Goal: Task Accomplishment & Management: Complete application form

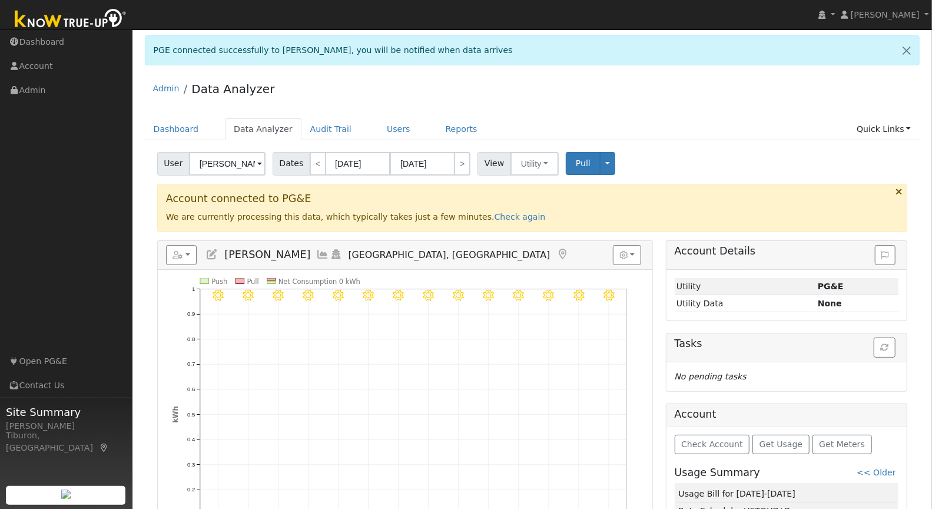
click at [748, 121] on ul "Dashboard Data Analyzer Audit Trail Users Reports Quick Links Quick Add Quick C…" at bounding box center [532, 129] width 775 height 22
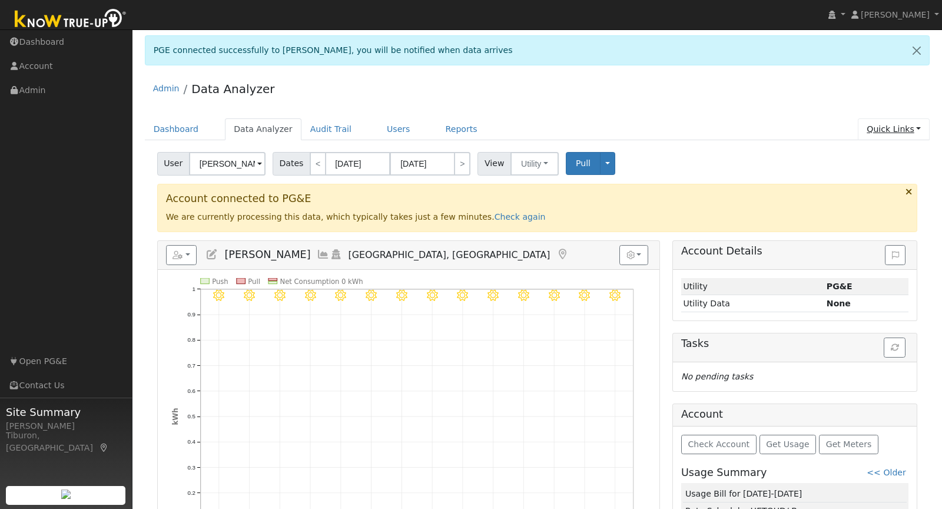
click at [883, 120] on link "Quick Links" at bounding box center [894, 129] width 72 height 22
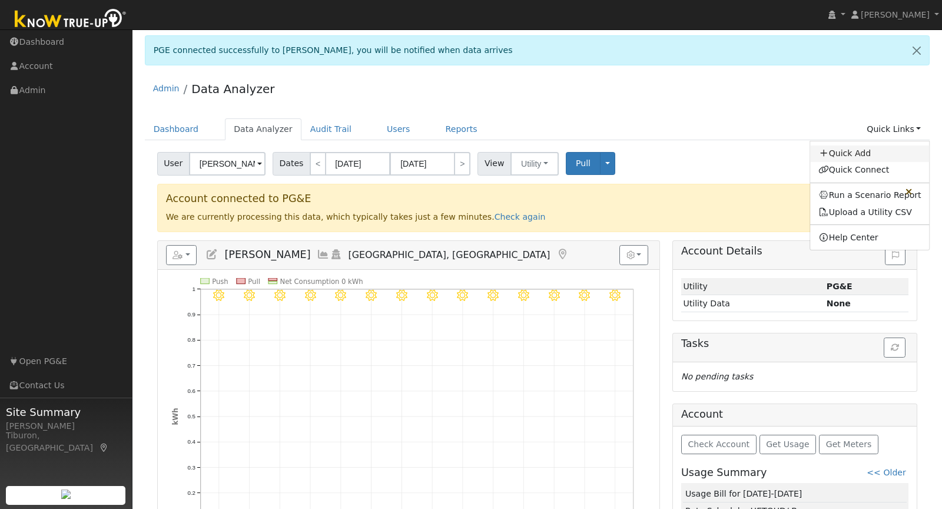
click at [864, 150] on link "Quick Add" at bounding box center [870, 153] width 120 height 16
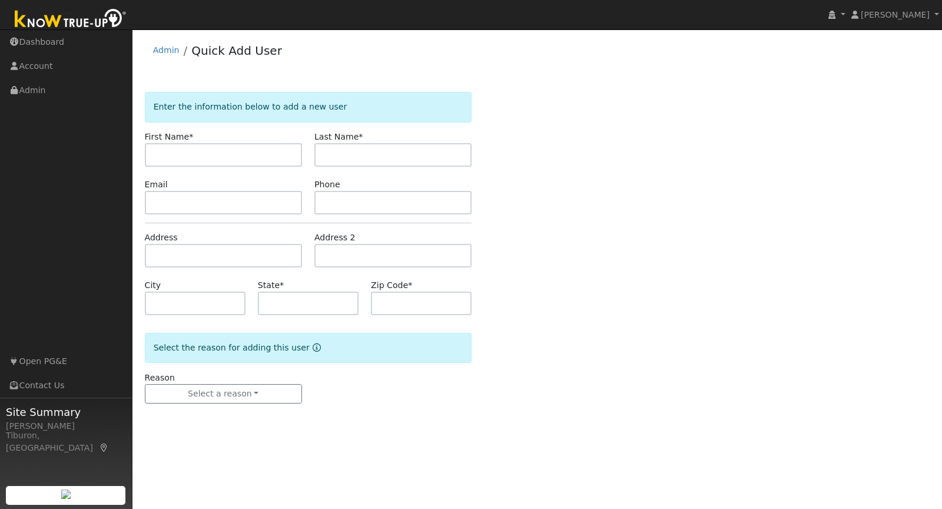
click at [211, 157] on input "text" at bounding box center [223, 155] width 157 height 24
type input "Myron"
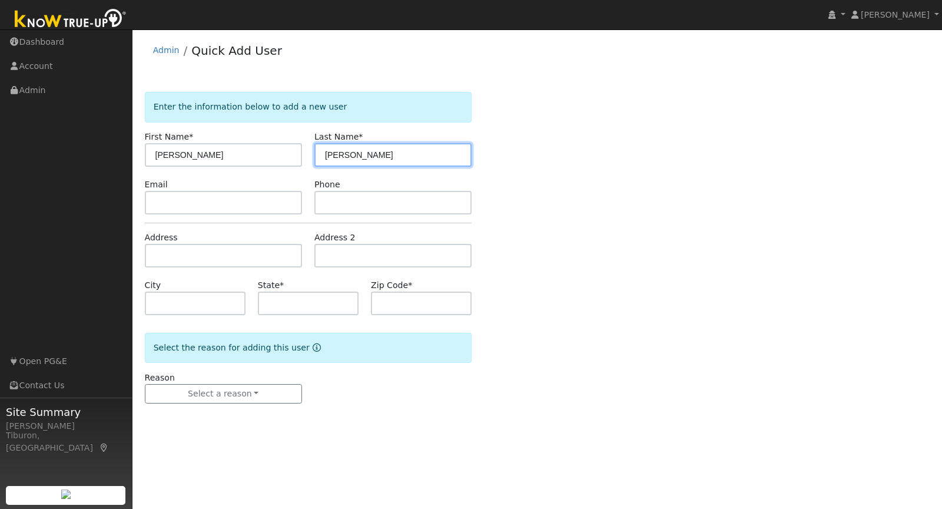
type input "Meadows"
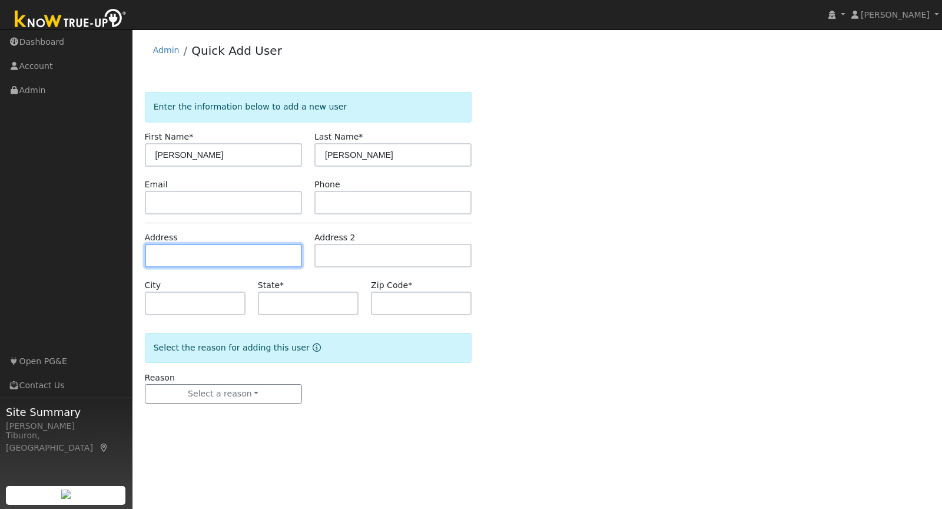
click at [170, 253] on input "text" at bounding box center [223, 256] width 157 height 24
type input "1741 Cobblestone Drive"
type input "Linda"
type input "CA"
type input "95901"
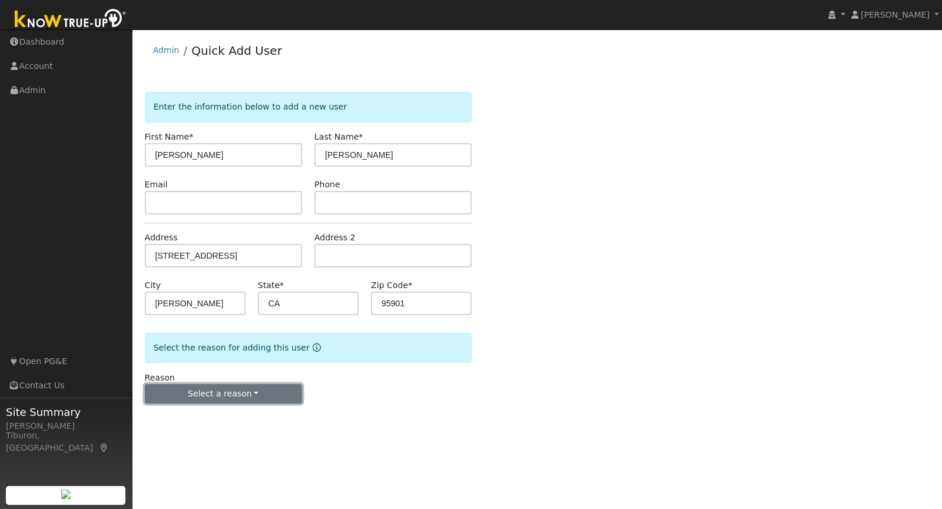
click at [265, 396] on button "Select a reason" at bounding box center [223, 394] width 157 height 20
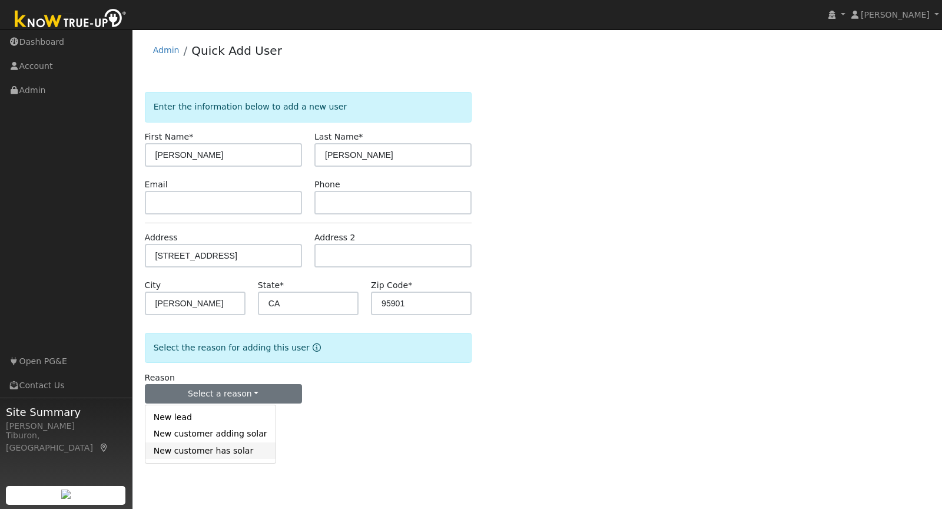
click at [222, 452] on link "New customer has solar" at bounding box center [210, 450] width 130 height 16
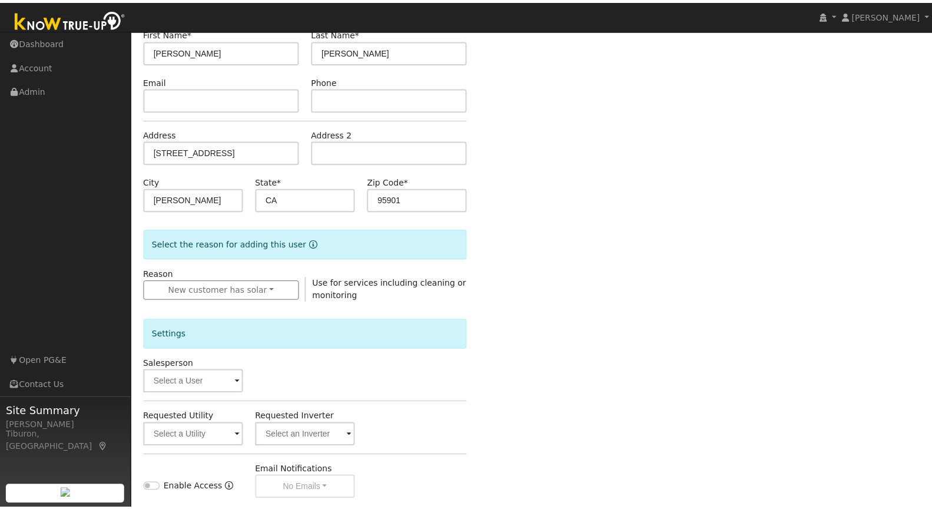
scroll to position [117, 0]
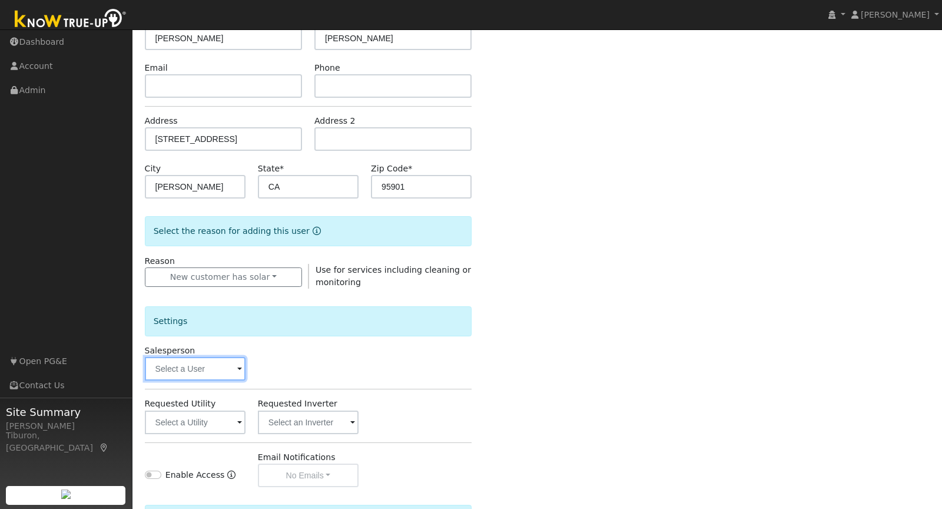
click at [183, 374] on input "text" at bounding box center [195, 369] width 101 height 24
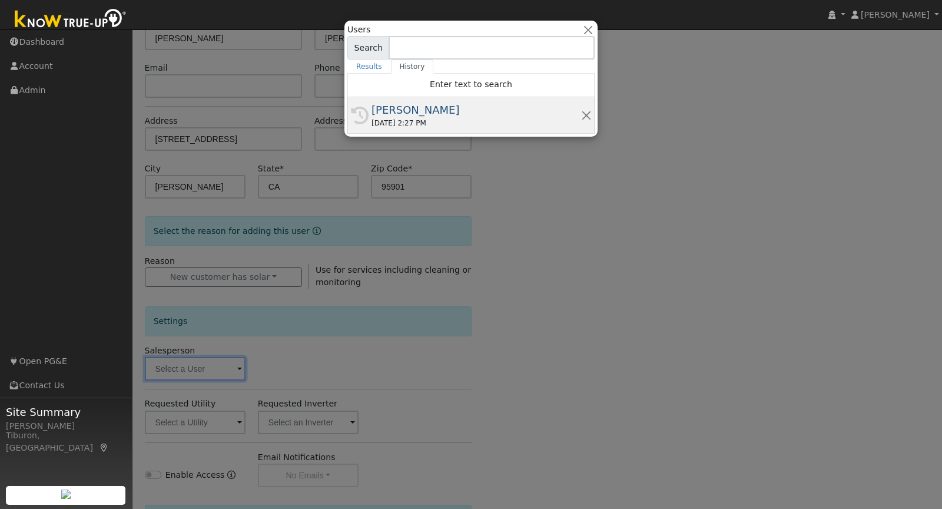
click at [410, 107] on div "[PERSON_NAME]" at bounding box center [477, 110] width 210 height 16
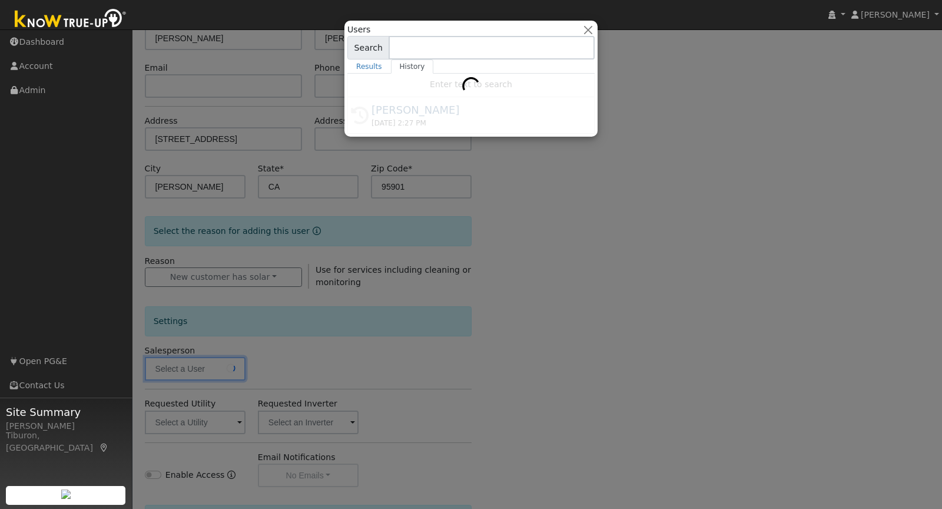
type input "[PERSON_NAME]"
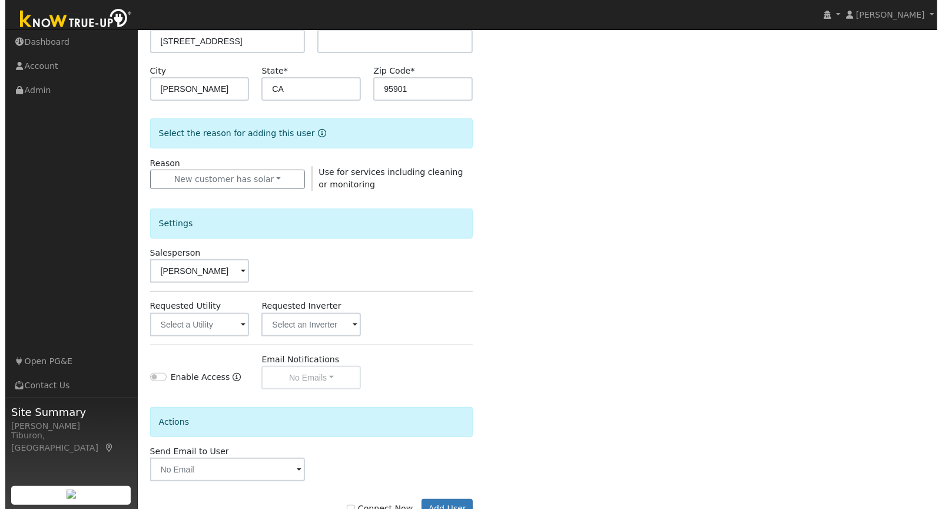
scroll to position [251, 0]
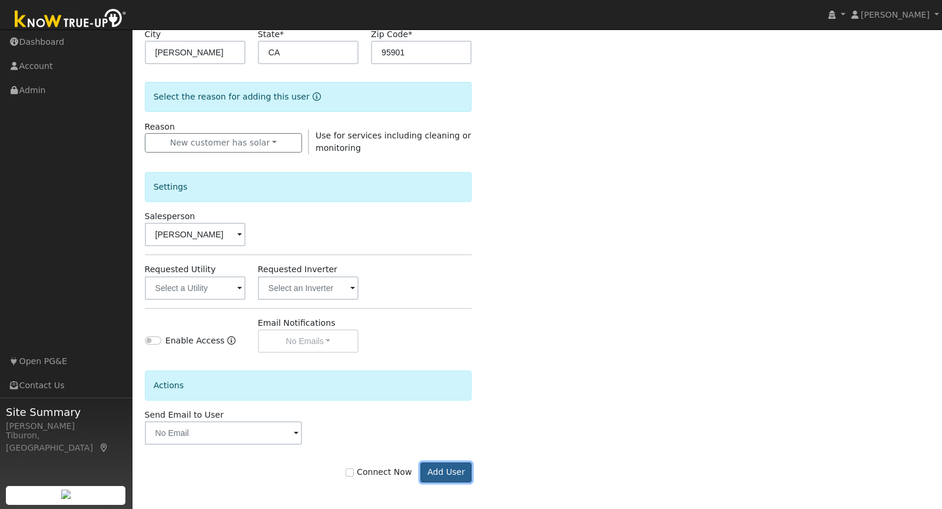
click at [446, 468] on button "Add User" at bounding box center [445, 472] width 51 height 20
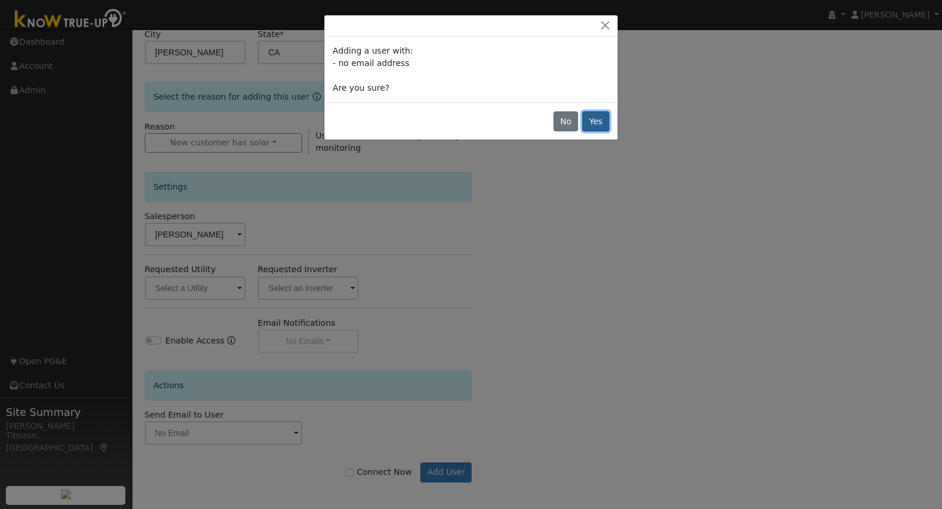
click at [596, 122] on button "Yes" at bounding box center [595, 121] width 27 height 20
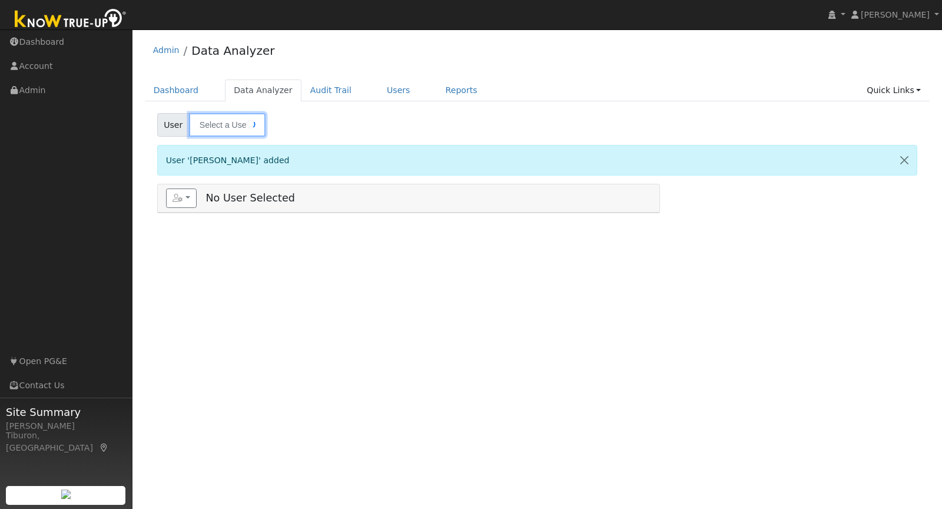
type input "[PERSON_NAME]"
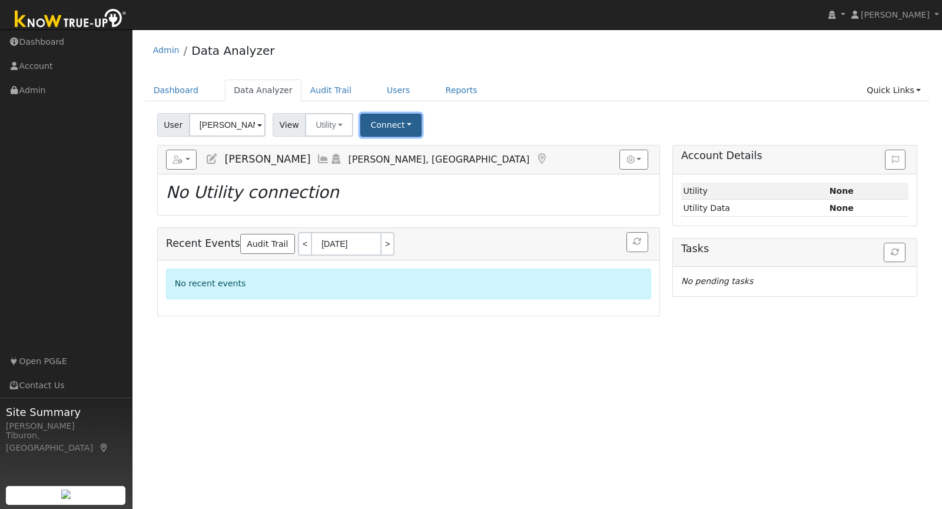
click at [389, 128] on button "Connect" at bounding box center [390, 125] width 61 height 23
click at [394, 170] on link "Quick Connect" at bounding box center [407, 175] width 92 height 16
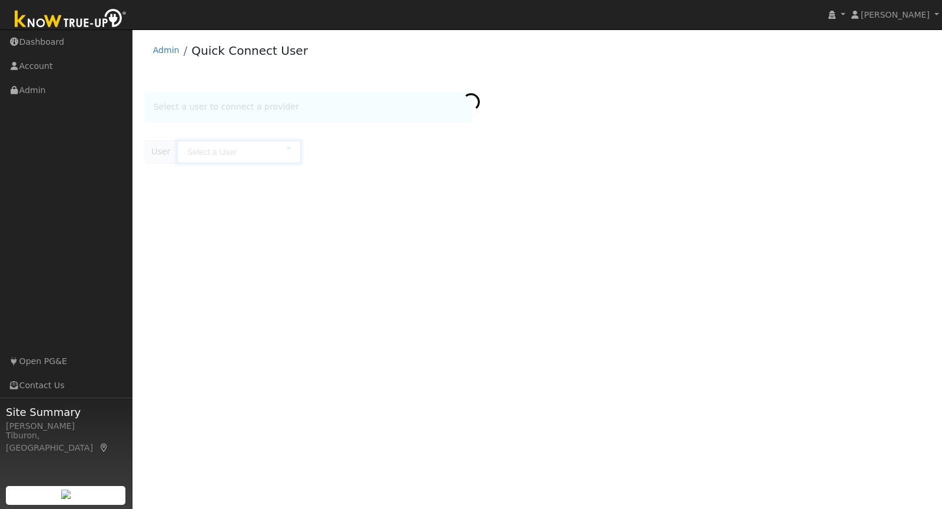
type input "[PERSON_NAME]"
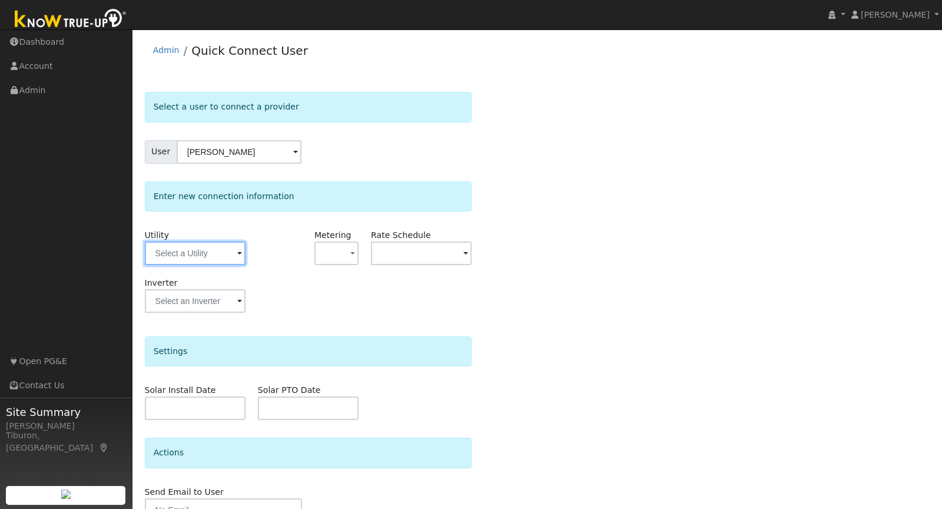
click at [191, 255] on input "text" at bounding box center [195, 253] width 101 height 24
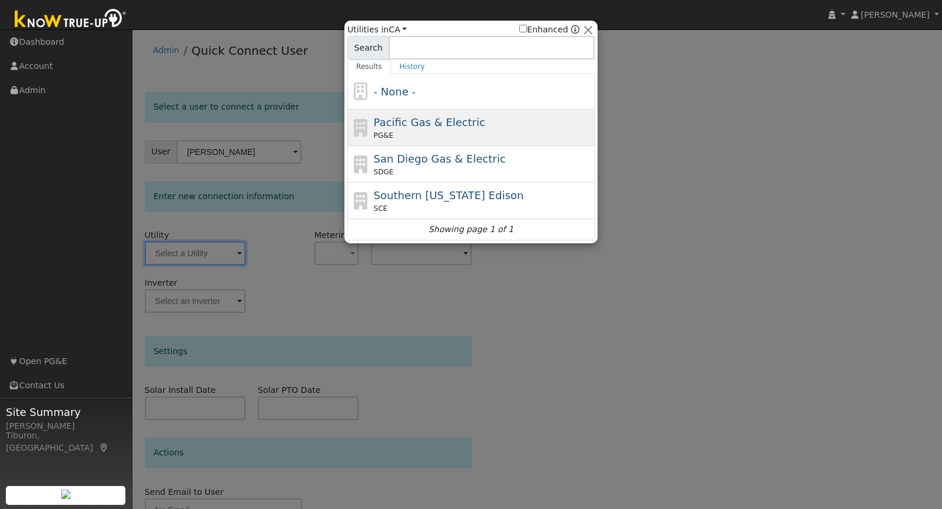
click at [452, 123] on span "Pacific Gas & Electric" at bounding box center [429, 122] width 111 height 12
type input "PG&E"
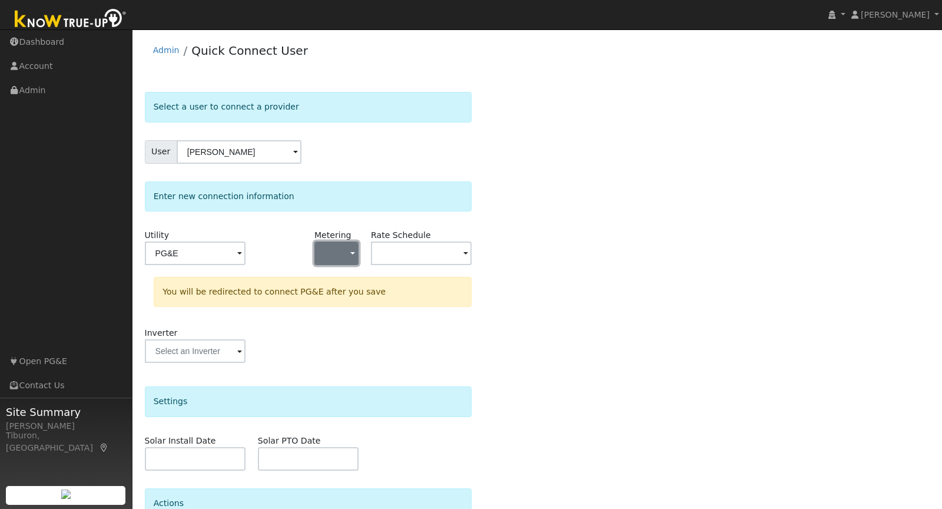
click at [347, 247] on button "button" at bounding box center [336, 253] width 44 height 24
click at [347, 293] on link "NEM" at bounding box center [356, 294] width 82 height 16
click at [246, 251] on input "text" at bounding box center [195, 253] width 101 height 24
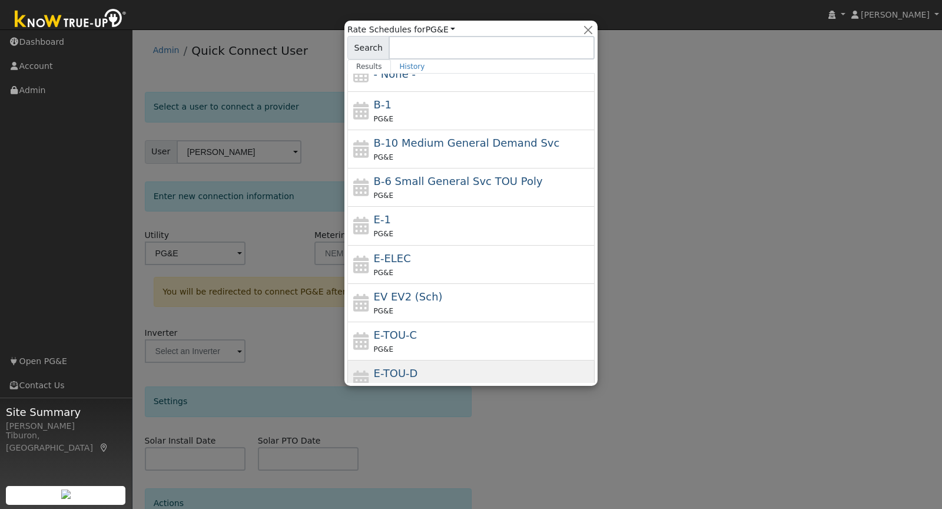
scroll to position [26, 0]
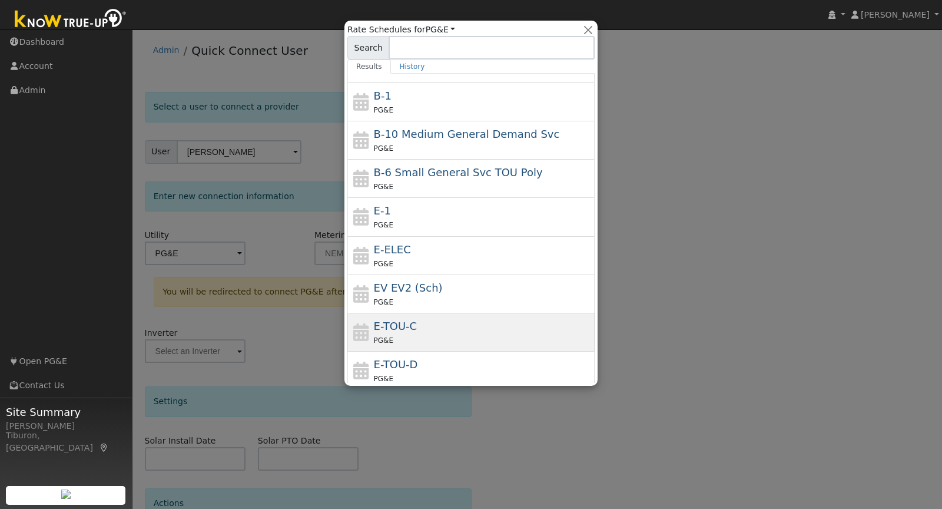
type input "a"
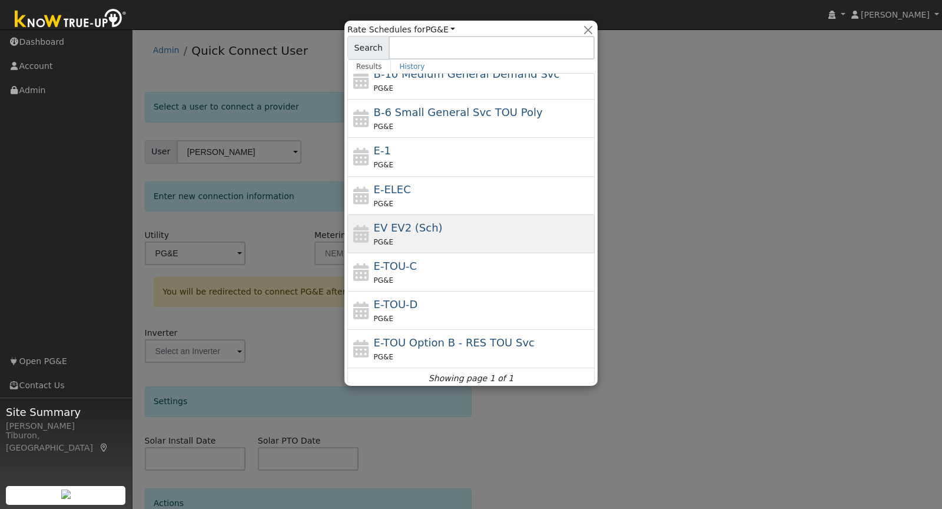
scroll to position [90, 0]
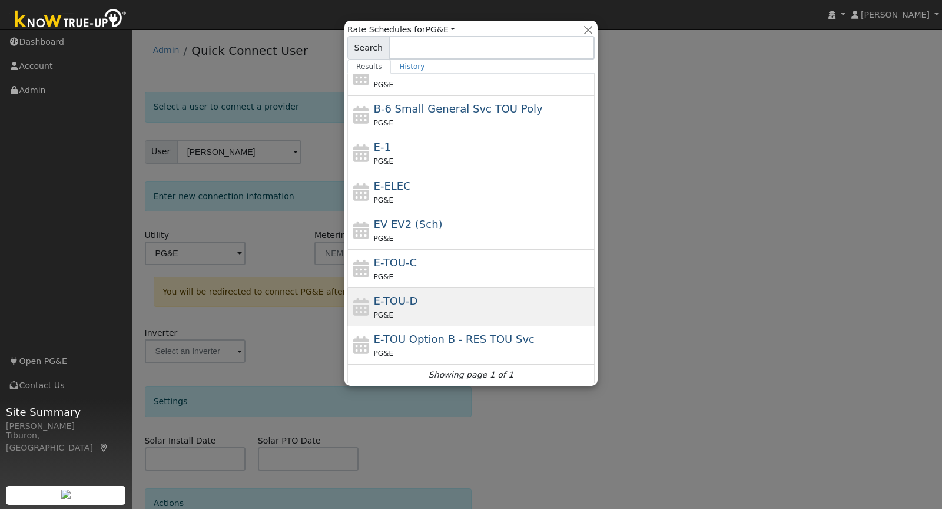
click at [404, 305] on div "E-TOU-D PG&E" at bounding box center [483, 307] width 218 height 28
type input "E-TOU-D"
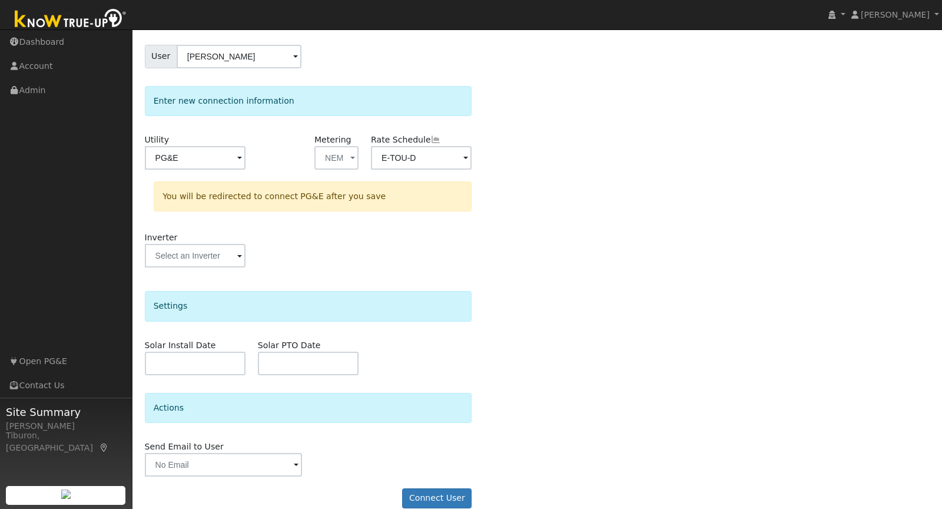
scroll to position [109, 0]
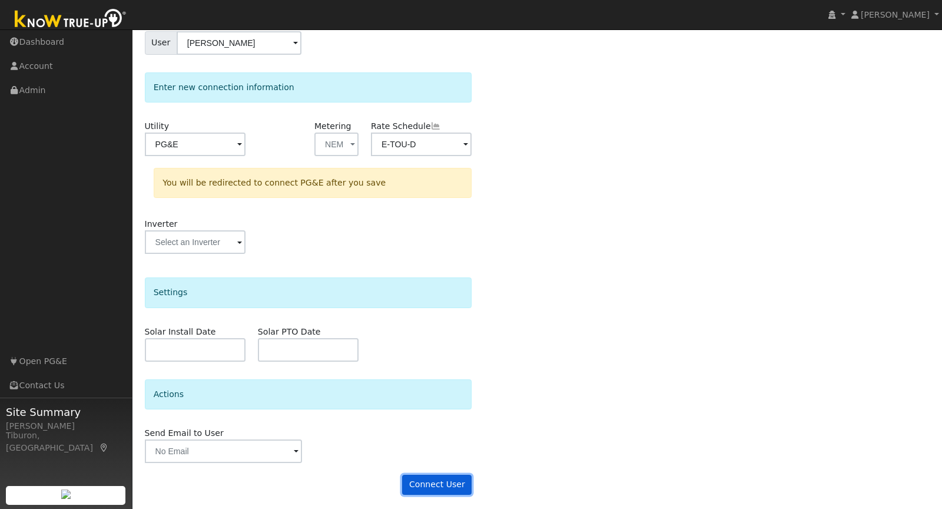
click at [436, 480] on button "Connect User" at bounding box center [436, 485] width 69 height 20
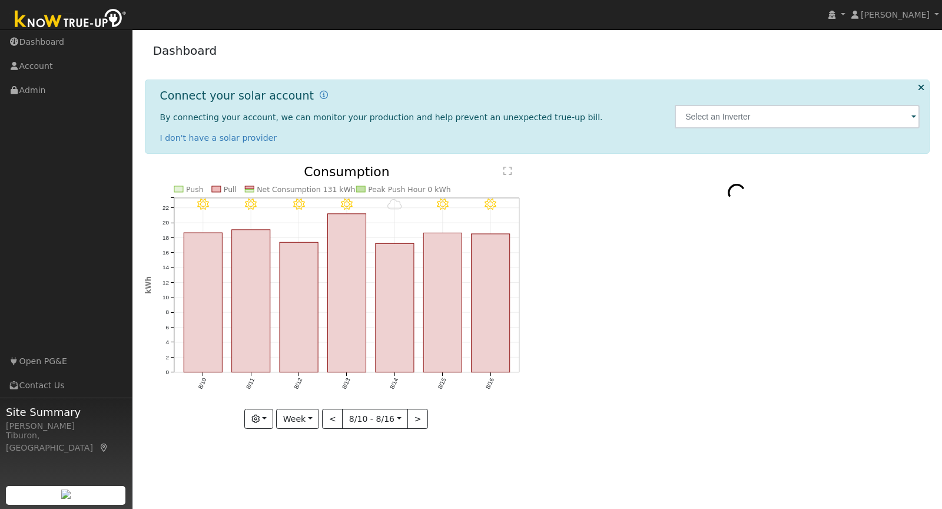
click at [55, 16] on img at bounding box center [71, 19] width 124 height 26
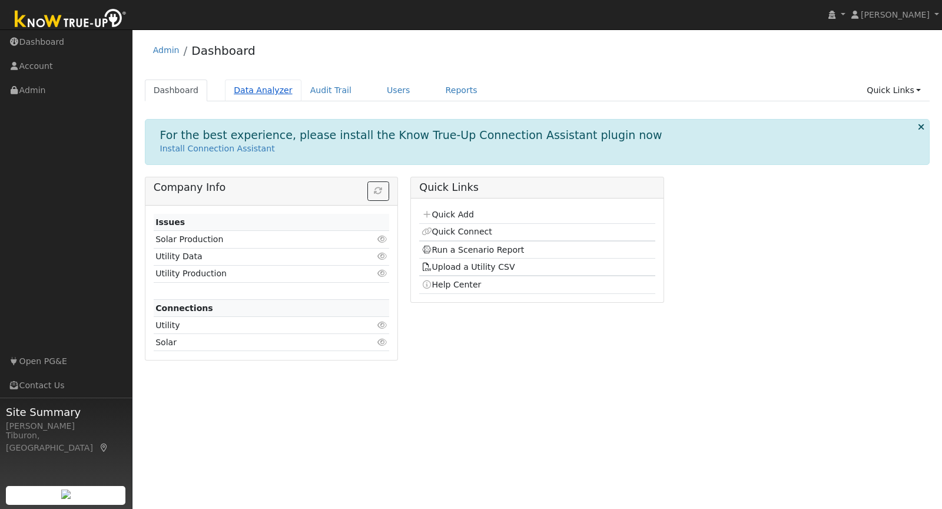
click at [256, 91] on link "Data Analyzer" at bounding box center [263, 90] width 77 height 22
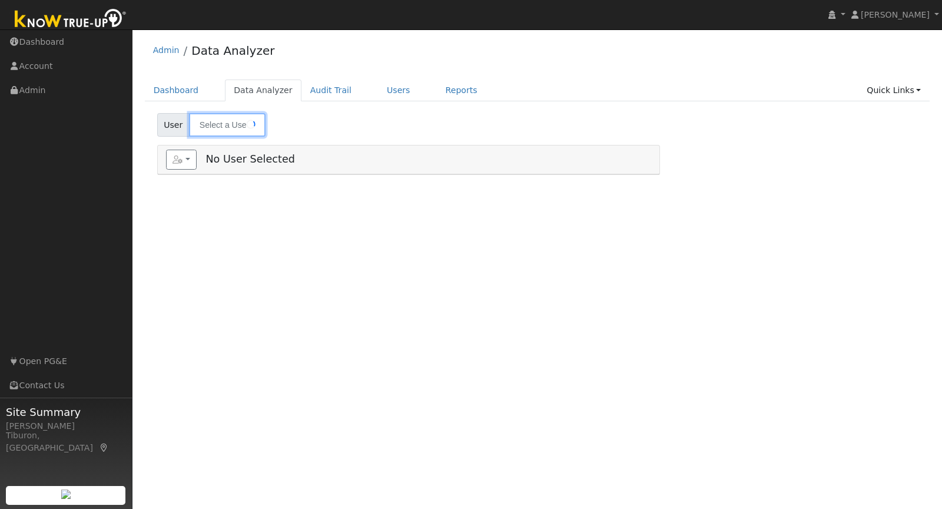
type input "[PERSON_NAME]"
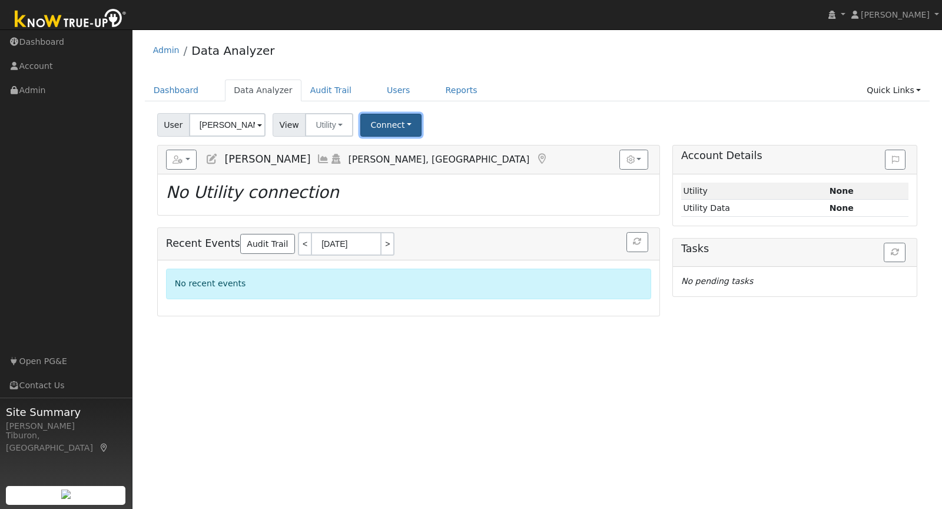
click at [383, 120] on button "Connect" at bounding box center [390, 125] width 61 height 23
click at [393, 144] on link "Select a Provider" at bounding box center [407, 150] width 92 height 16
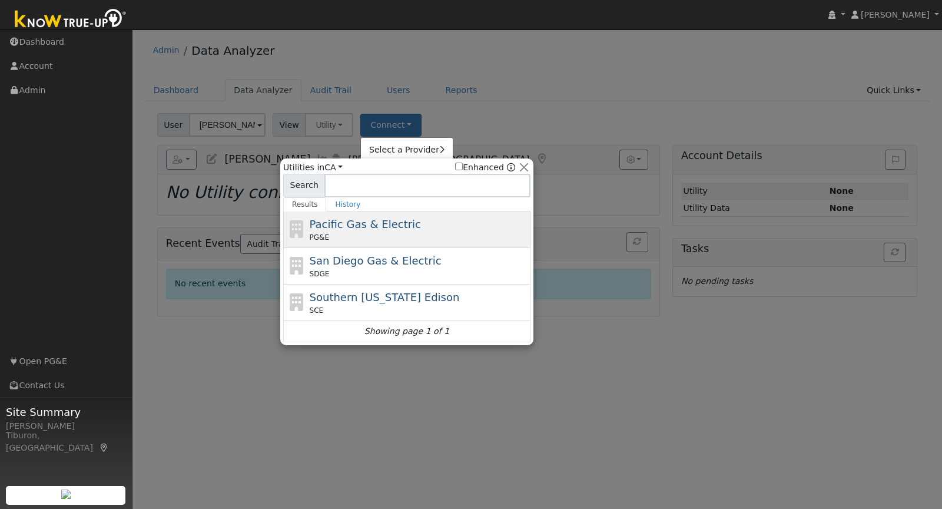
click at [352, 227] on span "Pacific Gas & Electric" at bounding box center [365, 224] width 111 height 12
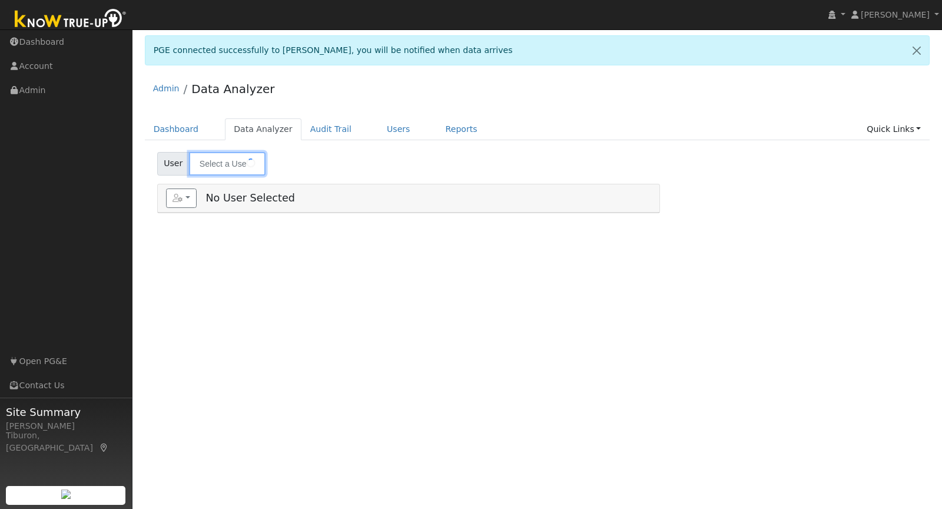
type input "[PERSON_NAME]"
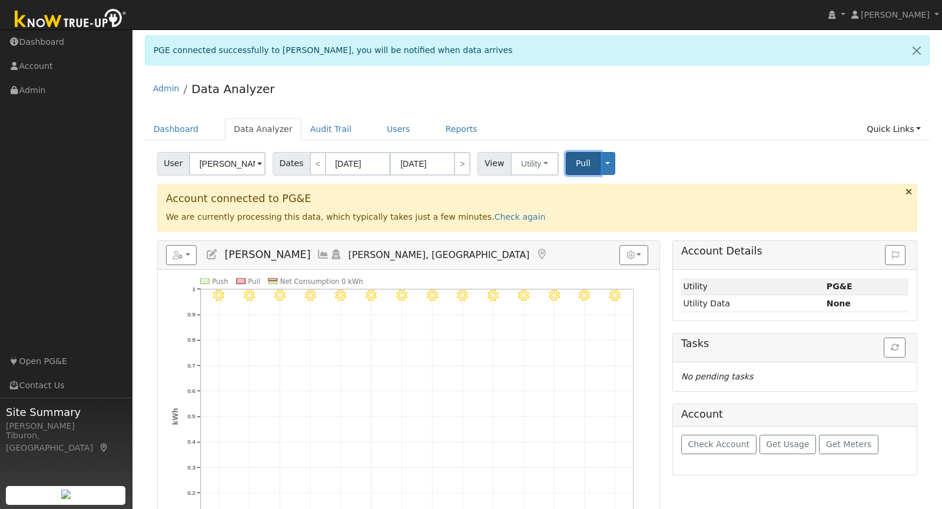
click at [584, 167] on button "Pull" at bounding box center [583, 163] width 35 height 23
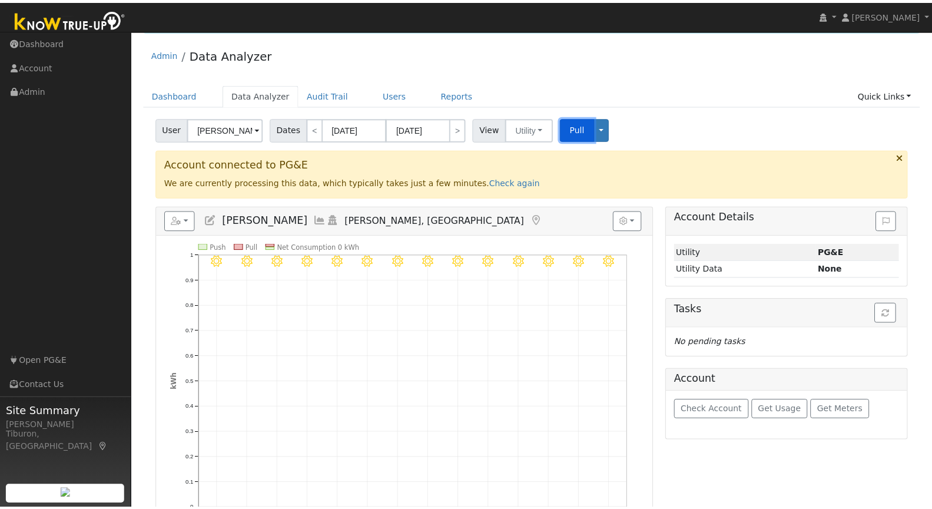
scroll to position [58, 0]
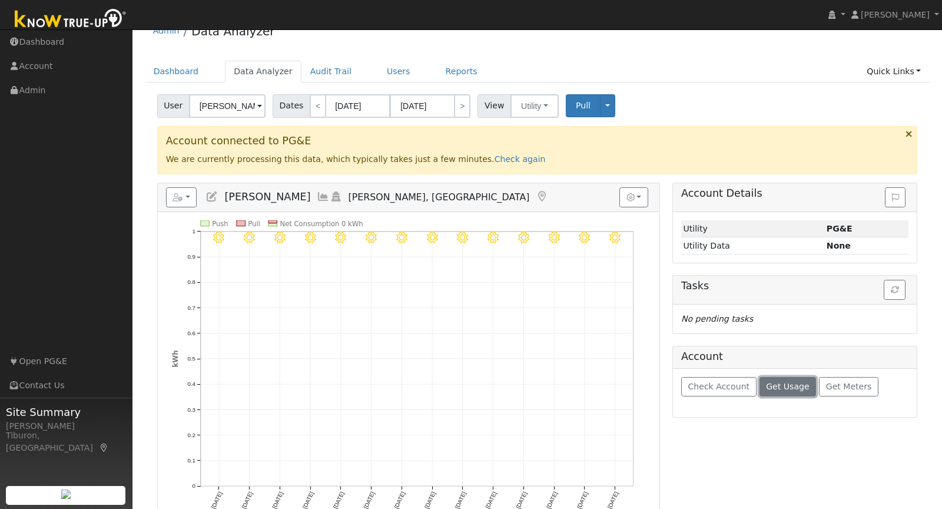
click at [793, 382] on span "Get Usage" at bounding box center [787, 386] width 43 height 9
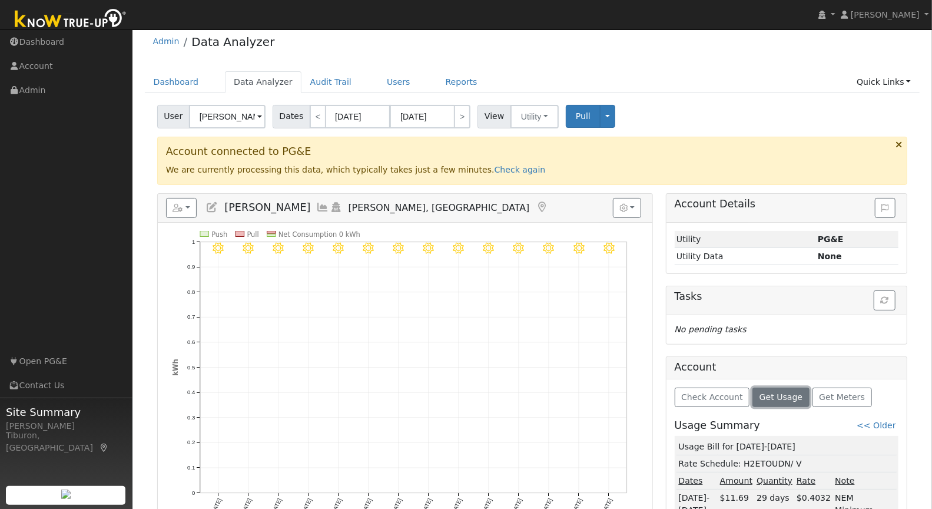
scroll to position [0, 0]
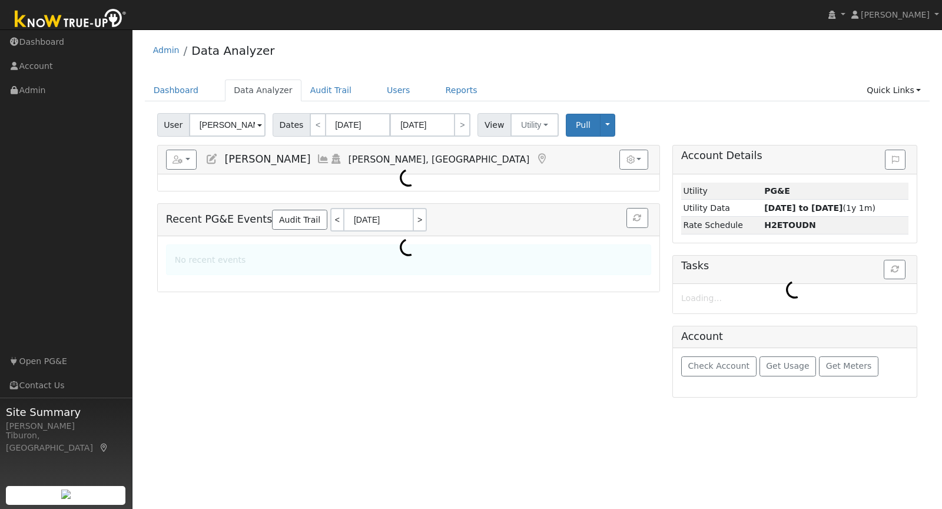
select select "7"
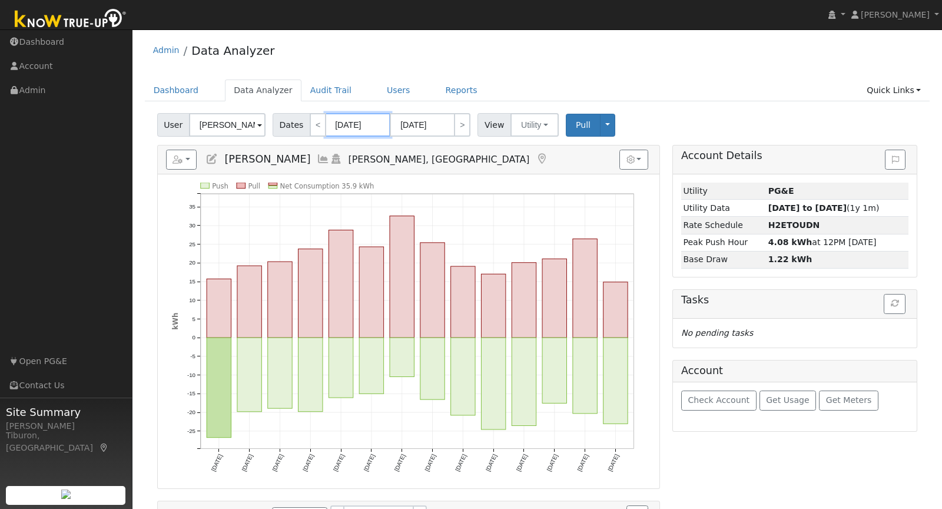
click at [346, 128] on input "[DATE]" at bounding box center [358, 125] width 65 height 24
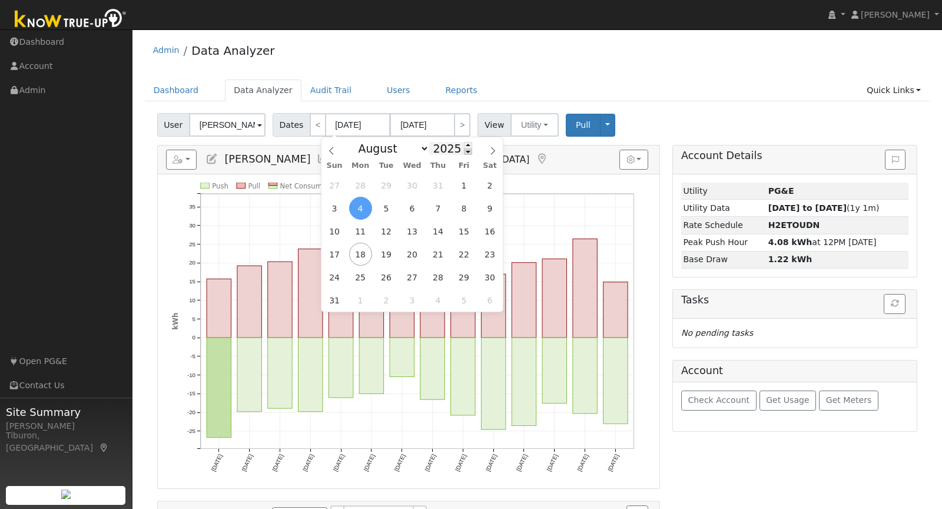
click at [465, 152] on span at bounding box center [468, 151] width 8 height 6
type input "2024"
click at [444, 187] on span "1" at bounding box center [437, 185] width 23 height 23
type input "[DATE]"
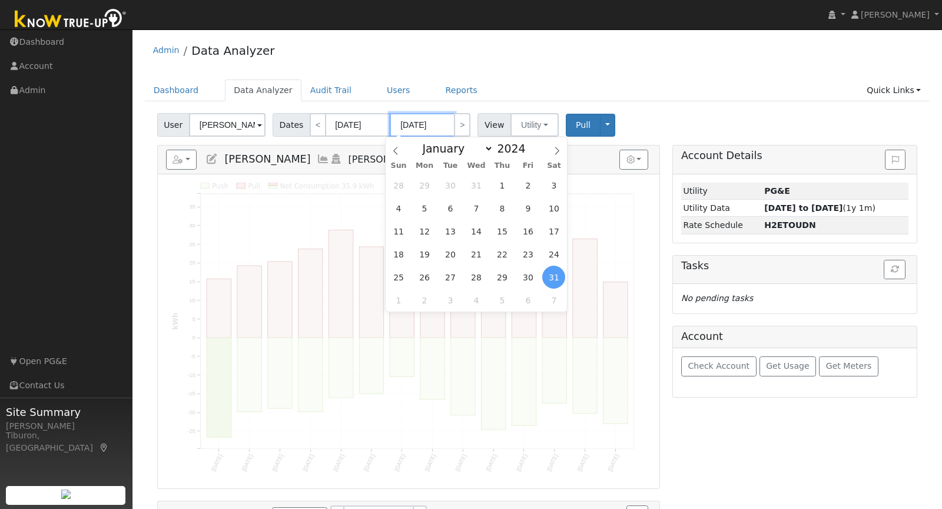
click at [432, 125] on input "[DATE]" at bounding box center [422, 125] width 65 height 24
click at [531, 145] on span at bounding box center [532, 145] width 8 height 6
type input "2025"
click at [506, 185] on span "31" at bounding box center [501, 185] width 23 height 23
type input "[DATE]"
